Goal: Information Seeking & Learning: Learn about a topic

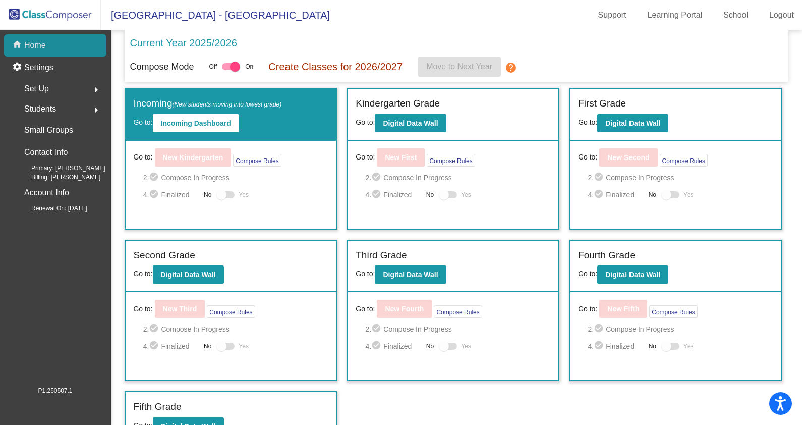
click at [88, 42] on div "home Home" at bounding box center [55, 45] width 102 height 22
click at [216, 43] on p "Current Year 2025/2026" at bounding box center [183, 42] width 107 height 15
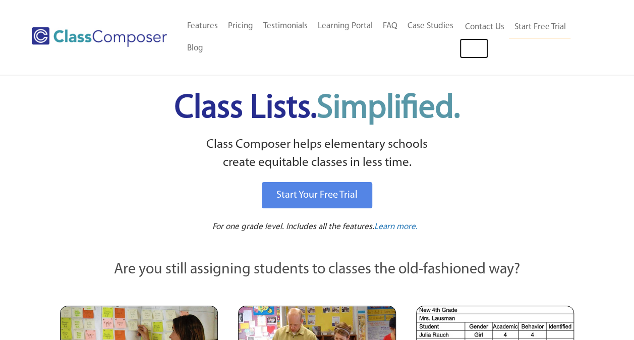
click at [469, 50] on link "Log In" at bounding box center [473, 48] width 29 height 20
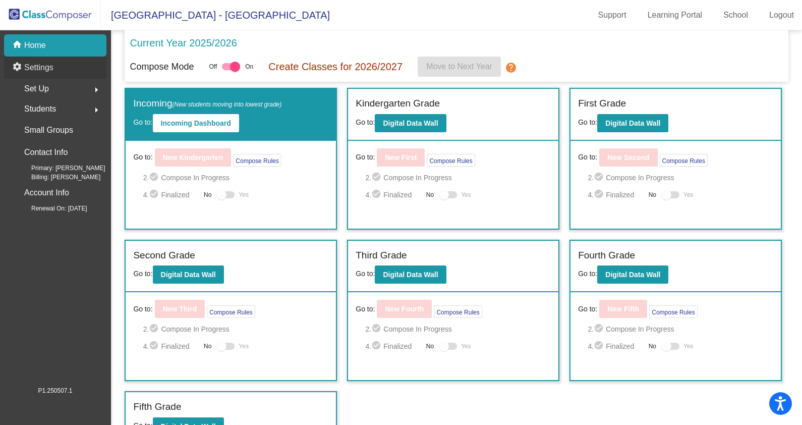
click at [46, 70] on p "Settings" at bounding box center [38, 68] width 29 height 12
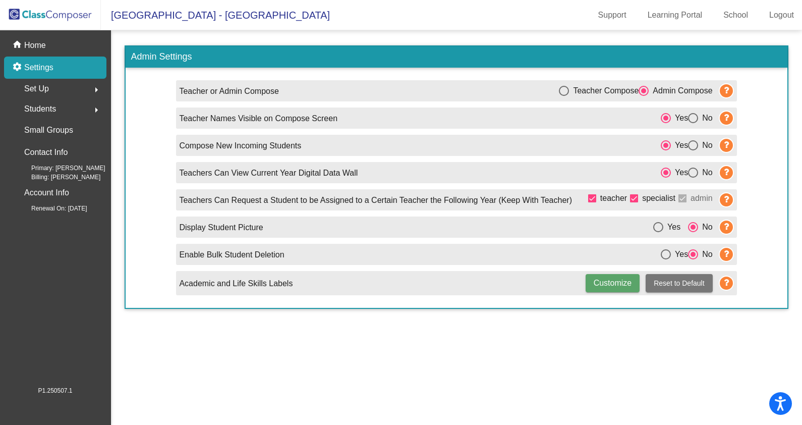
click at [44, 82] on span "Set Up" at bounding box center [36, 89] width 25 height 14
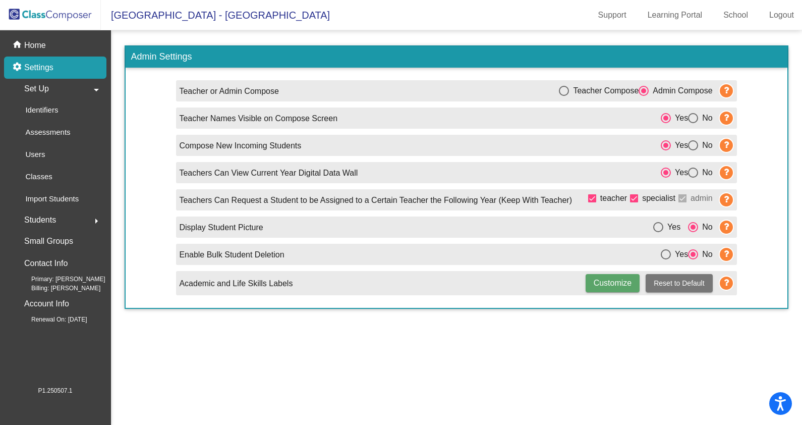
click at [35, 43] on p "Home" at bounding box center [35, 45] width 22 height 12
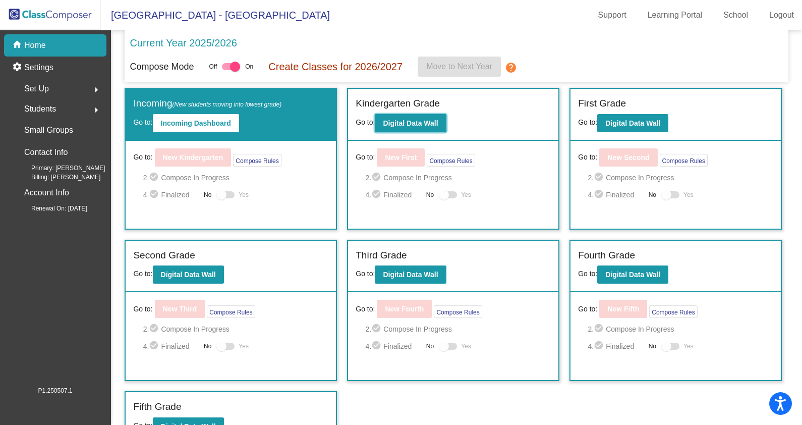
click at [397, 121] on b "Digital Data Wall" at bounding box center [410, 123] width 55 height 8
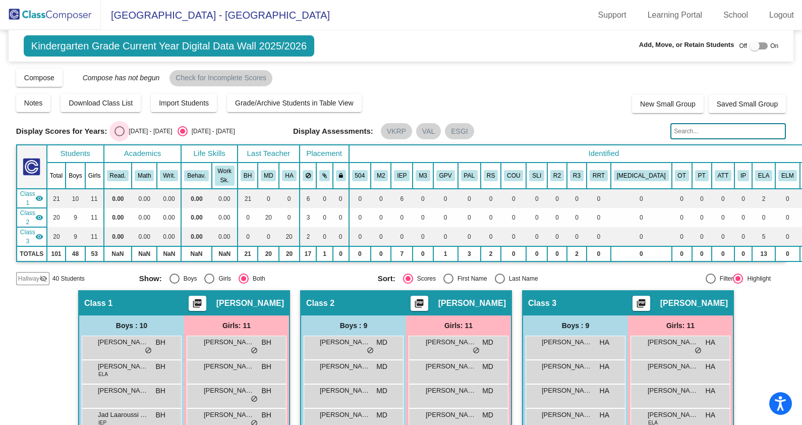
click at [115, 129] on div "Select an option" at bounding box center [119, 131] width 10 height 10
click at [119, 136] on input "2024 - 2025" at bounding box center [119, 136] width 1 height 1
radio input "true"
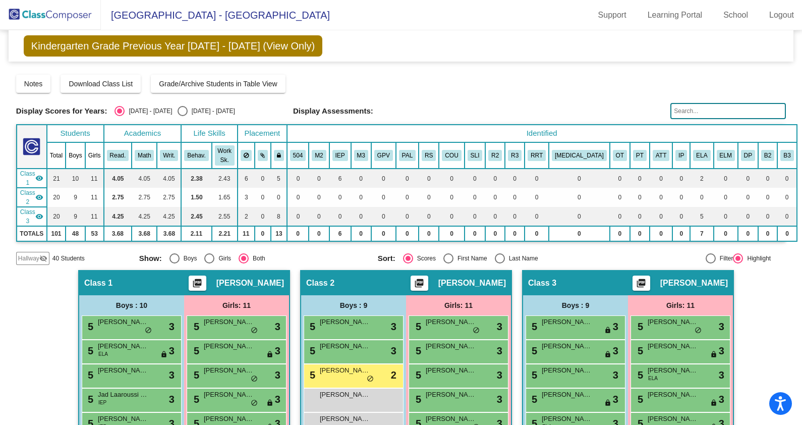
click at [178, 112] on div "Select an option" at bounding box center [183, 111] width 10 height 10
click at [182, 116] on input "2025 - 2026" at bounding box center [182, 116] width 1 height 1
radio input "true"
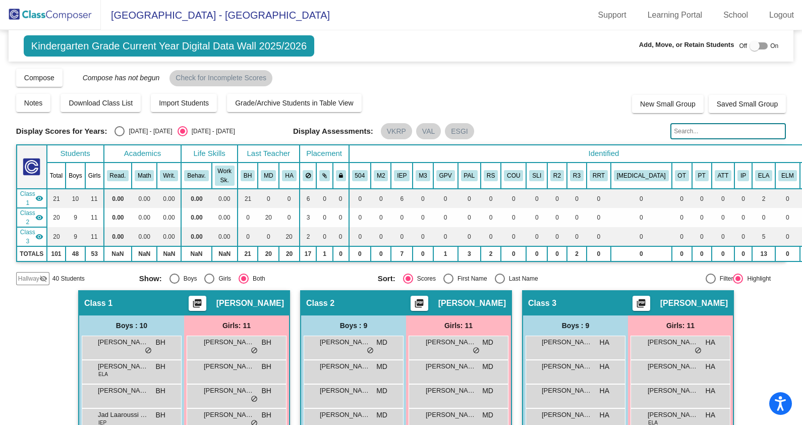
click at [63, 20] on img at bounding box center [50, 15] width 101 height 30
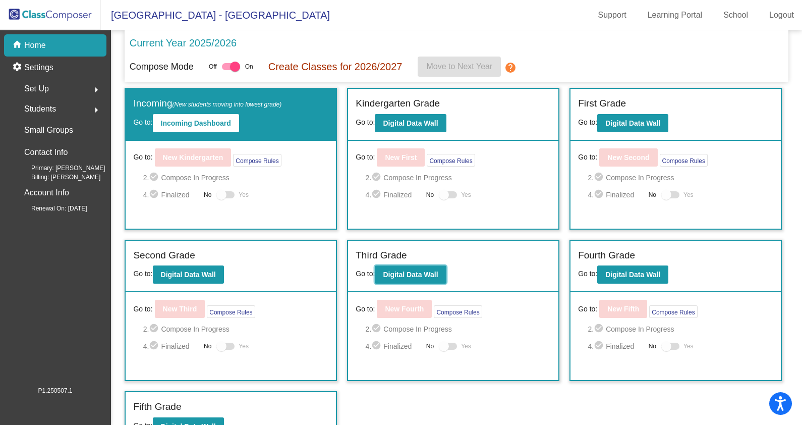
click at [395, 278] on button "Digital Data Wall" at bounding box center [410, 274] width 71 height 18
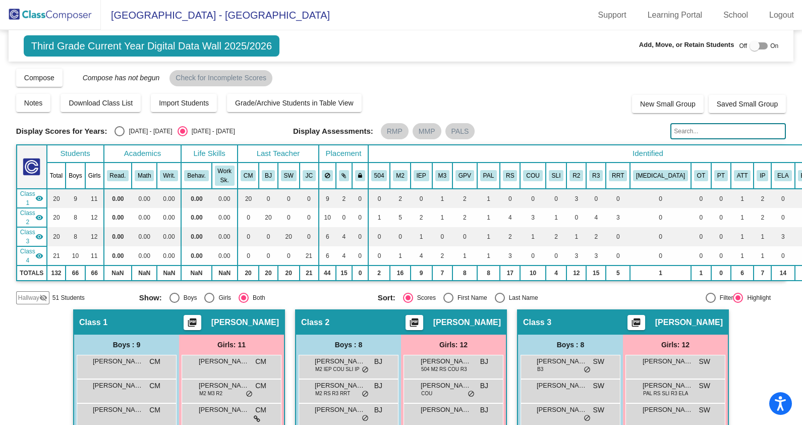
click at [114, 131] on div "Select an option" at bounding box center [119, 131] width 10 height 10
click at [119, 136] on input "2024 - 2025" at bounding box center [119, 136] width 1 height 1
radio input "true"
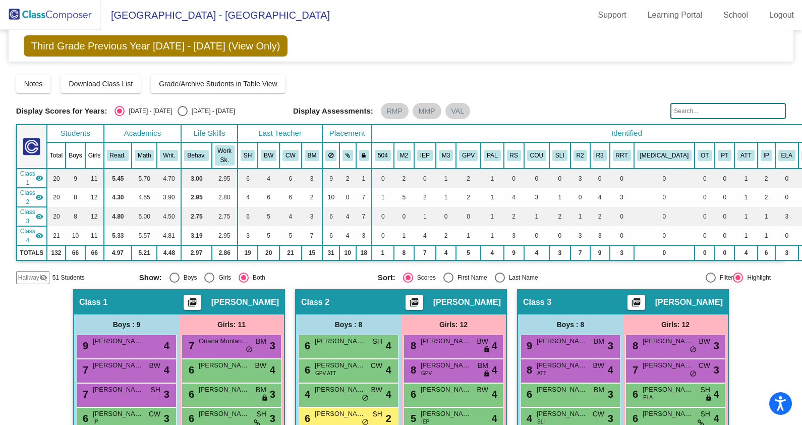
click at [31, 277] on span "Hallway" at bounding box center [28, 277] width 21 height 9
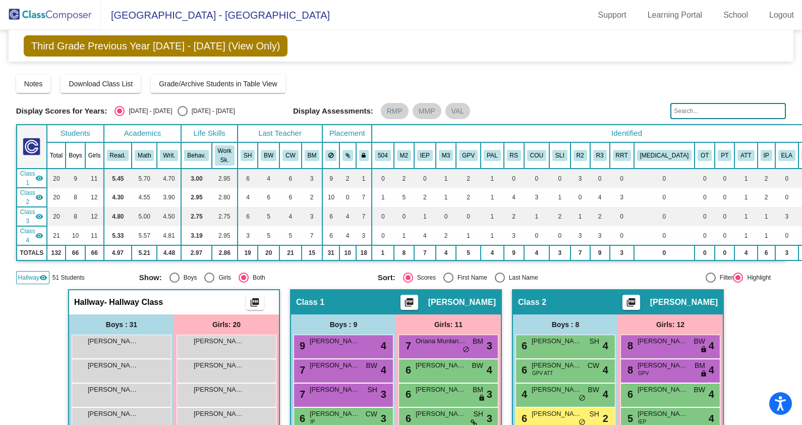
click at [31, 277] on span "Hallway" at bounding box center [28, 277] width 21 height 9
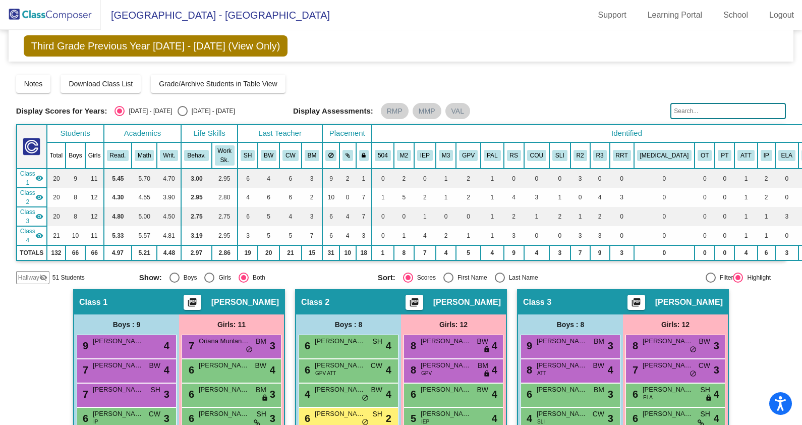
scroll to position [126, 0]
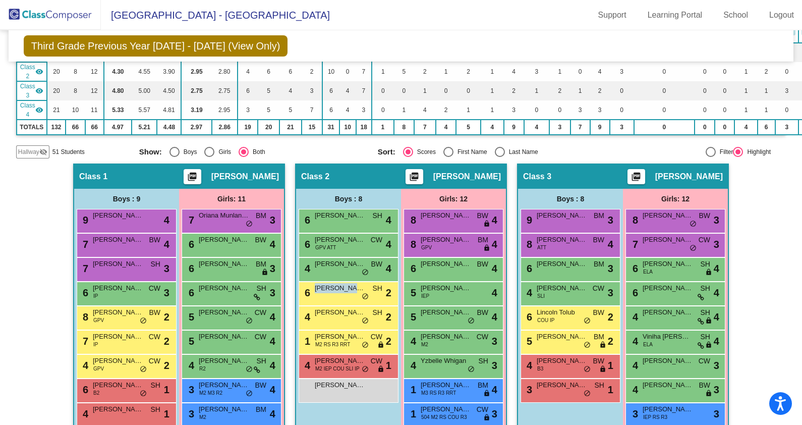
click at [347, 292] on div "6 Henry Wilber SH lock do_not_disturb_alt 2" at bounding box center [347, 292] width 96 height 21
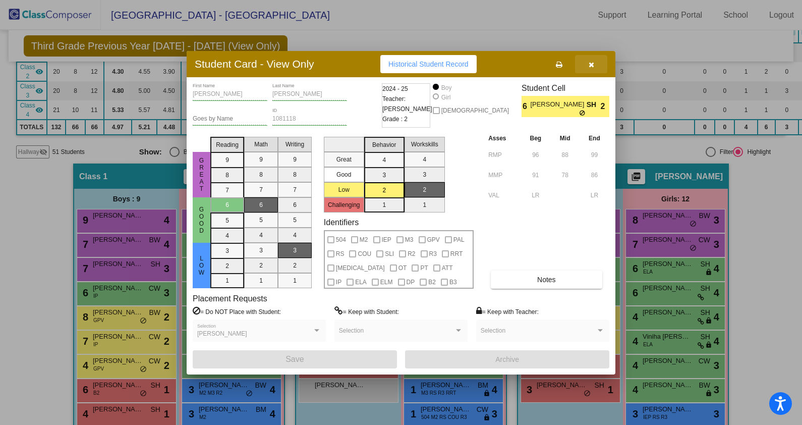
click at [586, 61] on button "button" at bounding box center [591, 64] width 32 height 18
